Goal: Check status: Check status

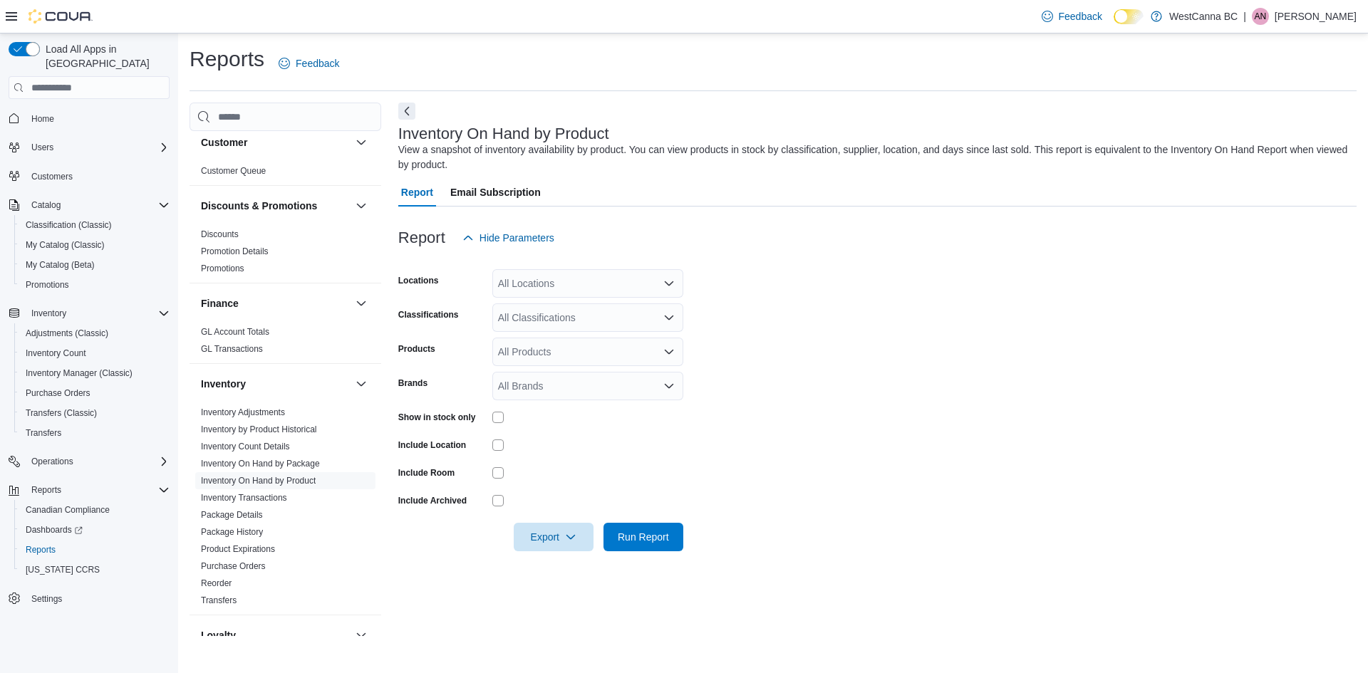
scroll to position [214, 0]
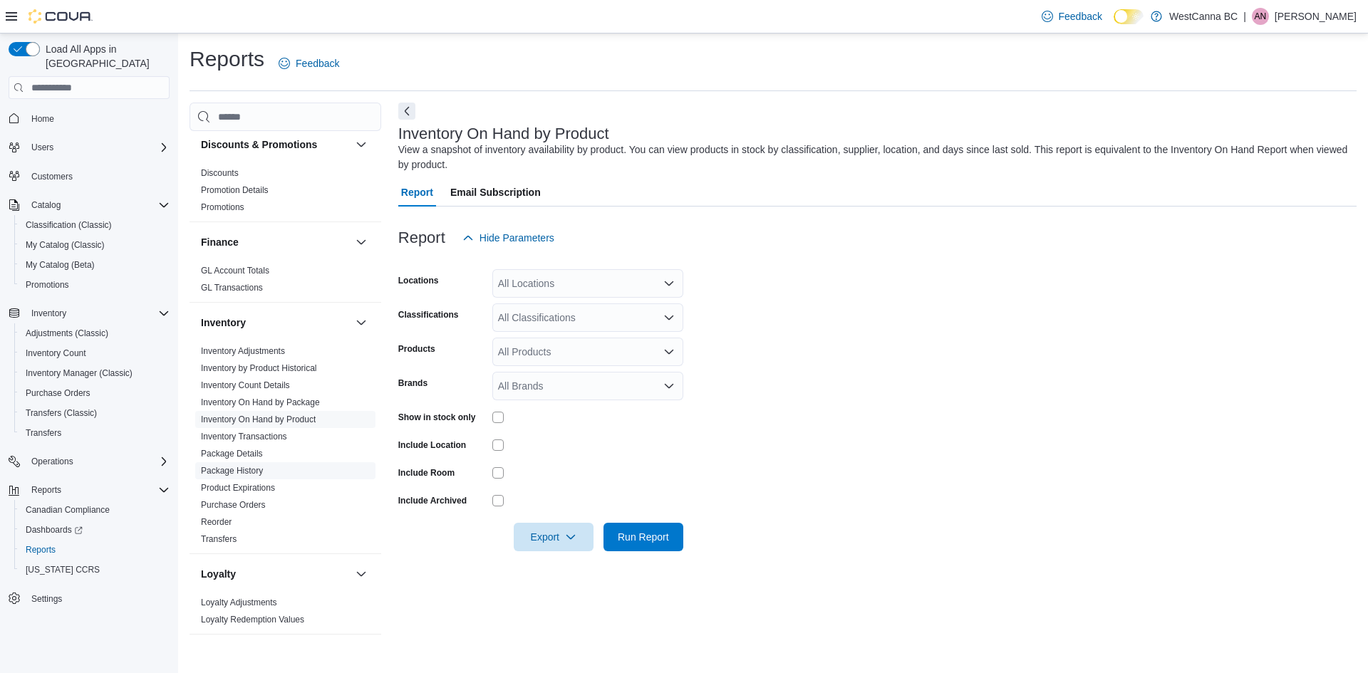
click at [256, 470] on link "Package History" at bounding box center [232, 471] width 62 height 10
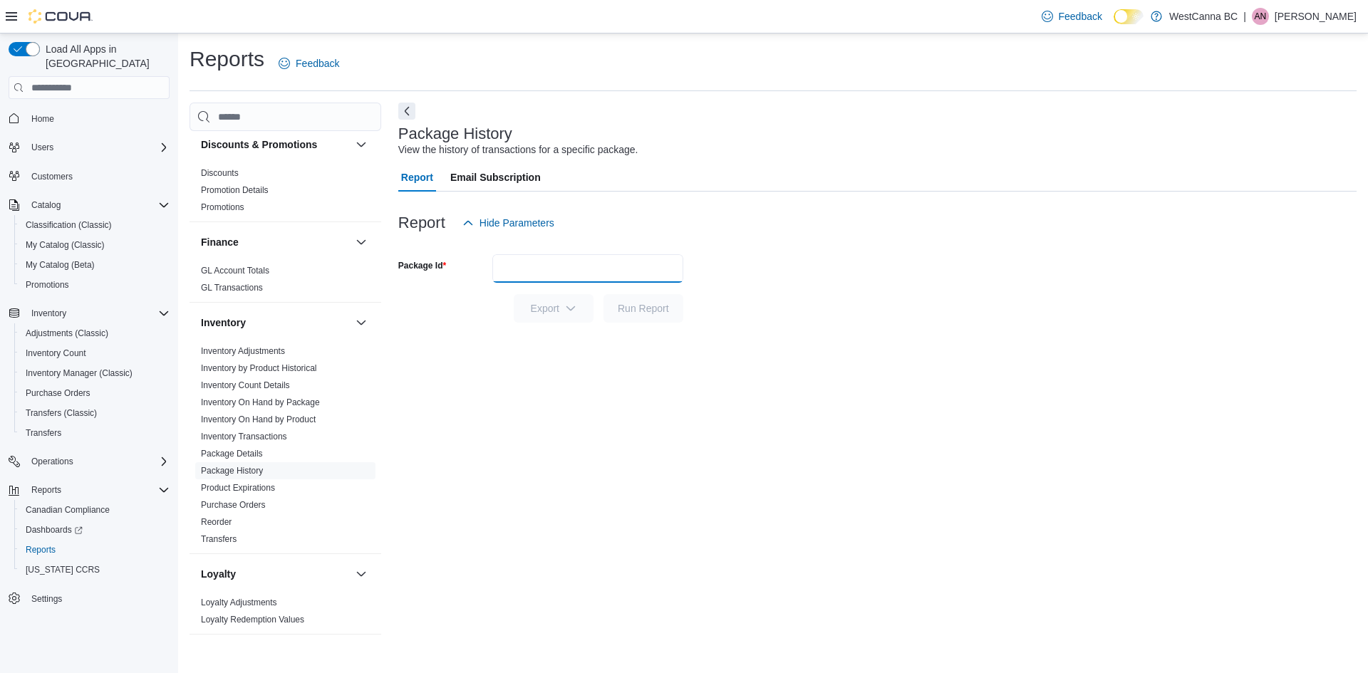
click at [540, 255] on input "Package Id" at bounding box center [587, 268] width 191 height 29
